Goal: Task Accomplishment & Management: Manage account settings

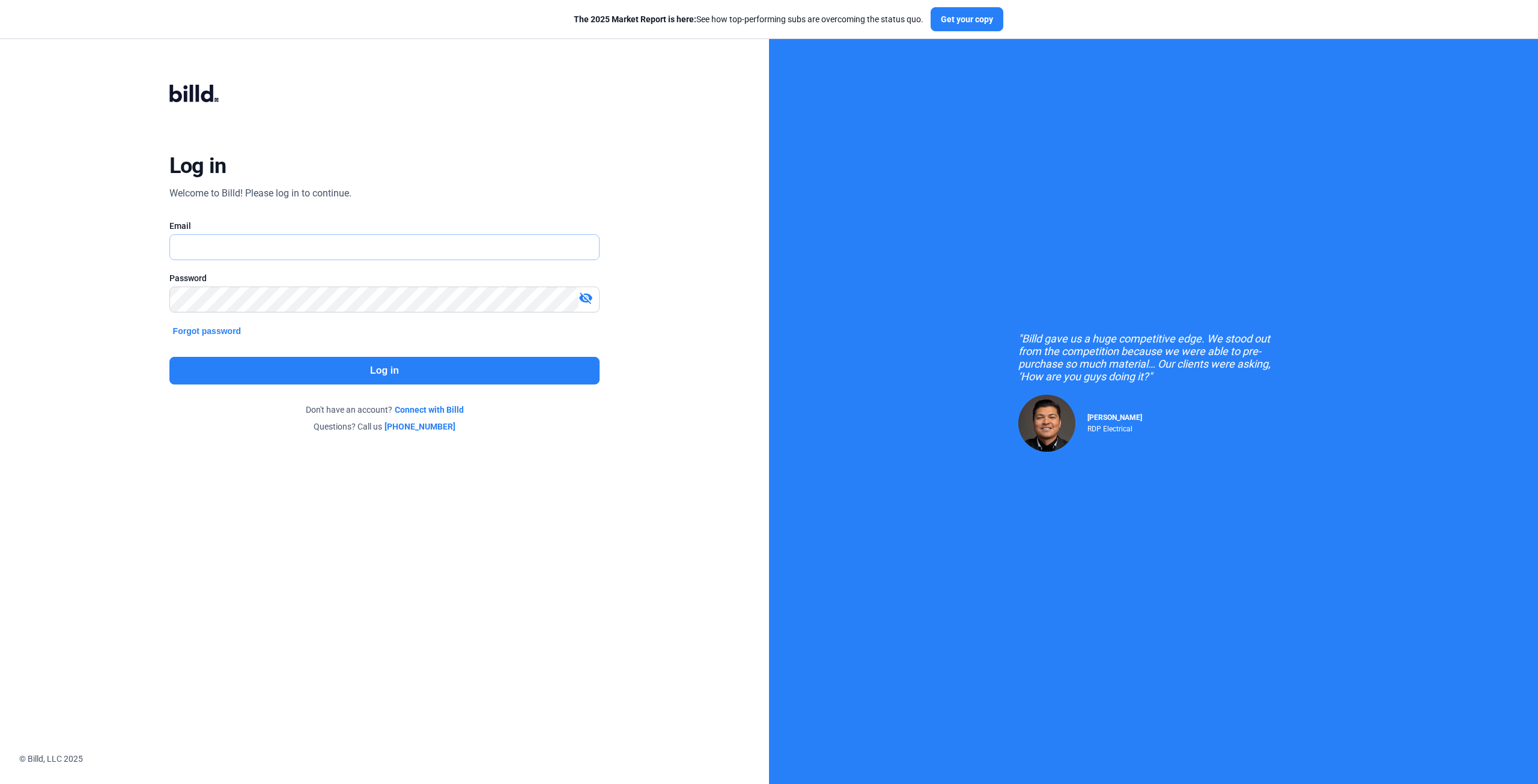
type input "[EMAIL_ADDRESS][DOMAIN_NAME]"
click at [355, 369] on button "Log in" at bounding box center [384, 370] width 430 height 27
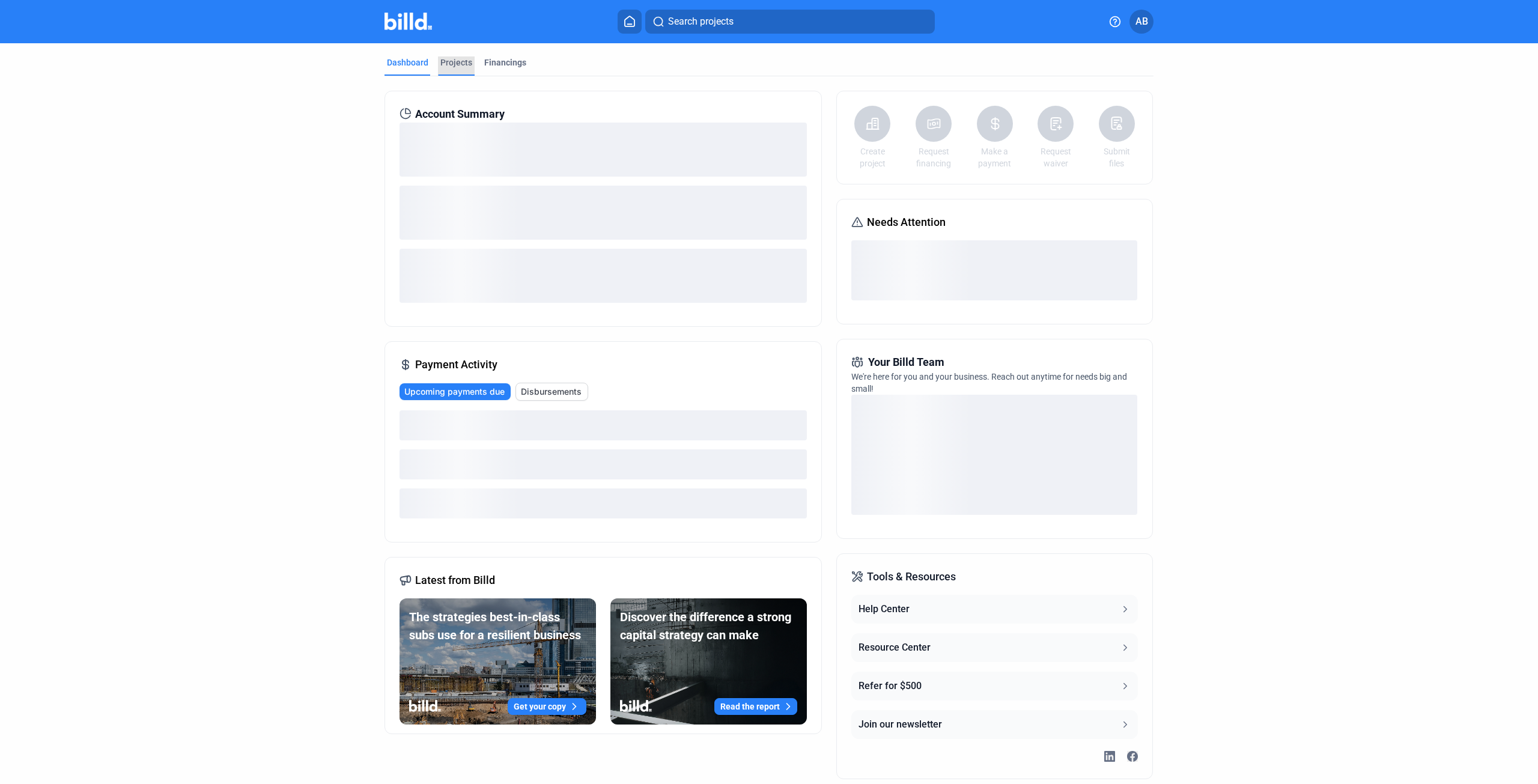
click at [449, 61] on div "Projects" at bounding box center [456, 63] width 32 height 12
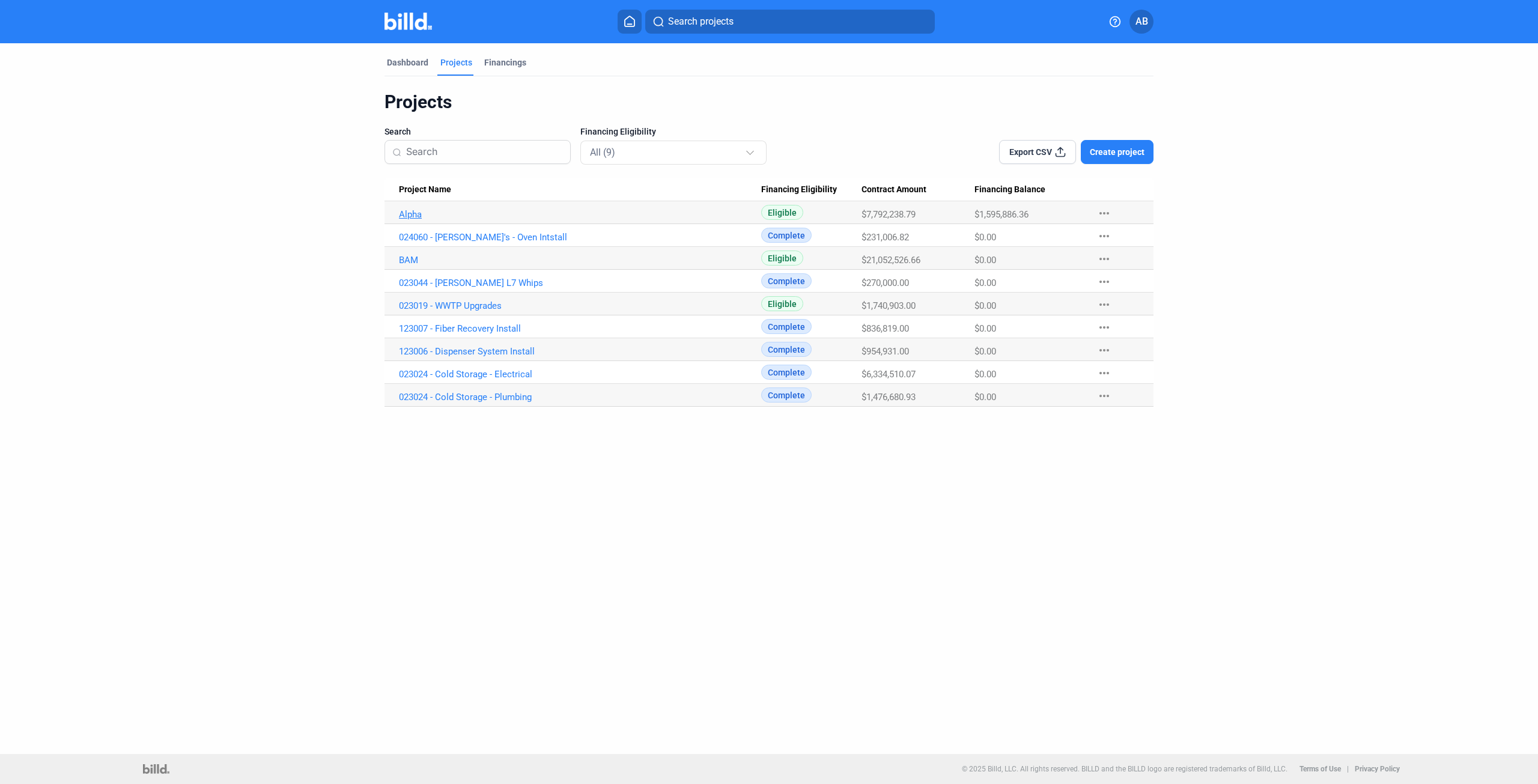
click at [411, 211] on link "Alpha" at bounding box center [580, 214] width 362 height 11
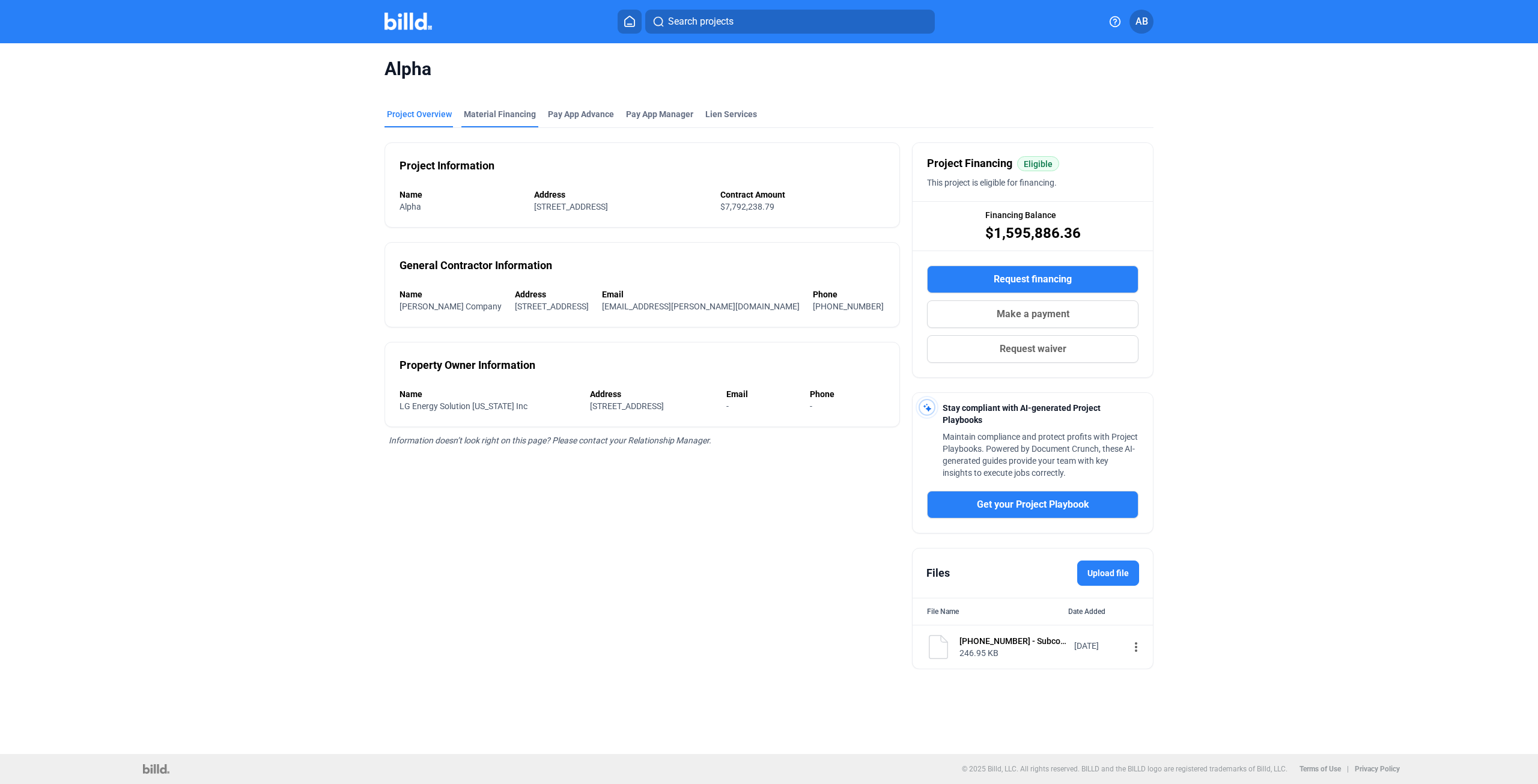
click at [501, 112] on div "Material Financing" at bounding box center [500, 114] width 72 height 12
